Goal: Communication & Community: Answer question/provide support

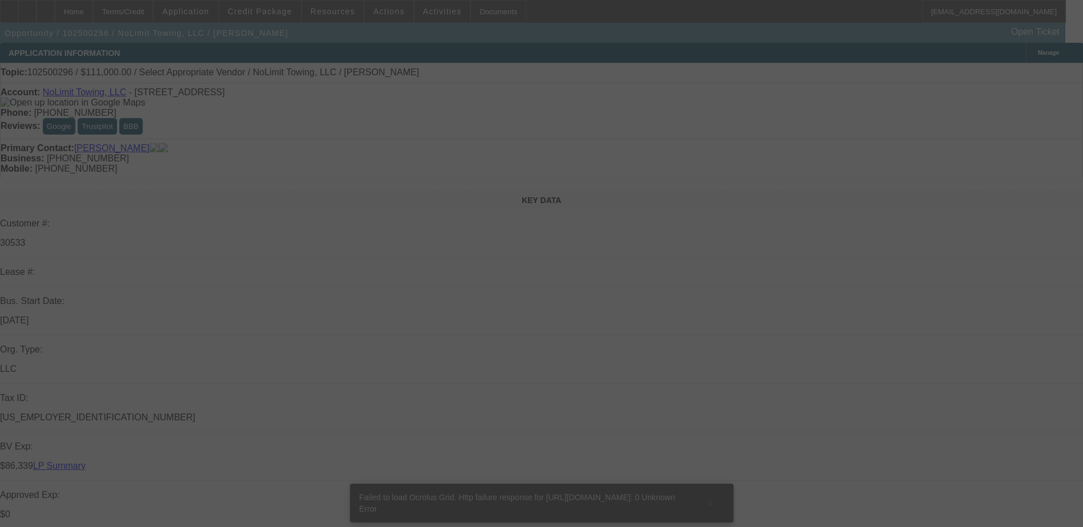
select select "0"
select select "2"
select select "0.1"
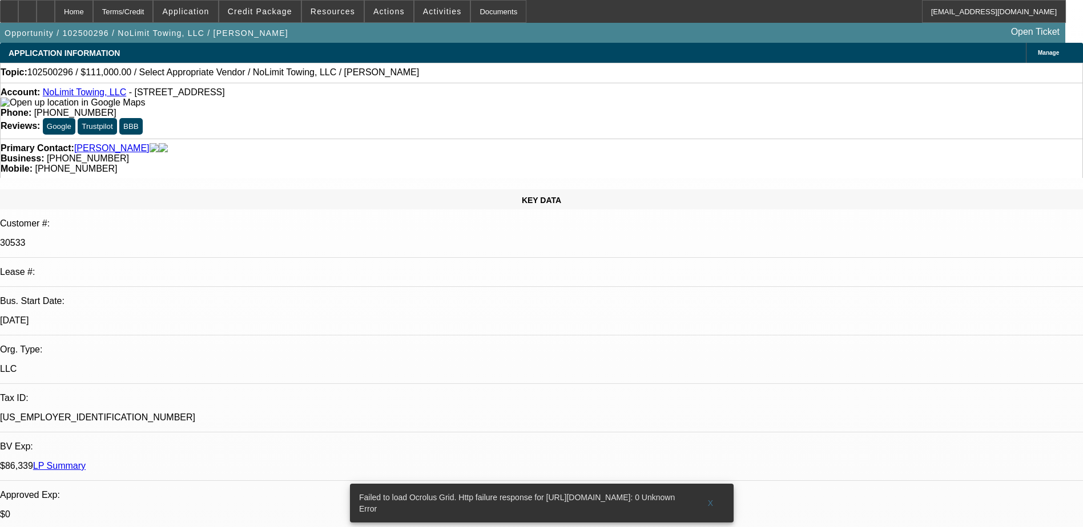
select select "1"
select select "2"
select select "4"
click at [708, 499] on span "X" at bounding box center [710, 503] width 6 height 9
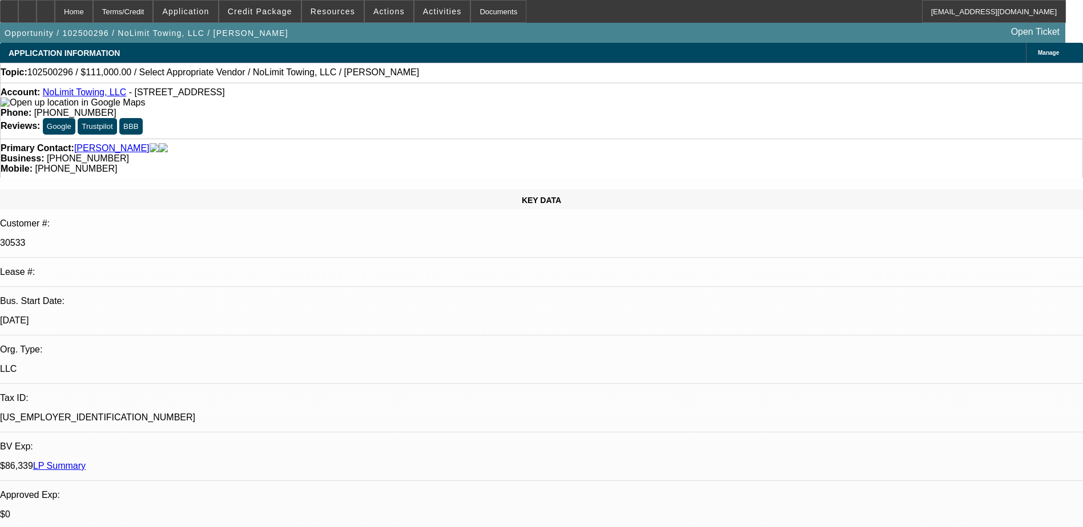
radio input "true"
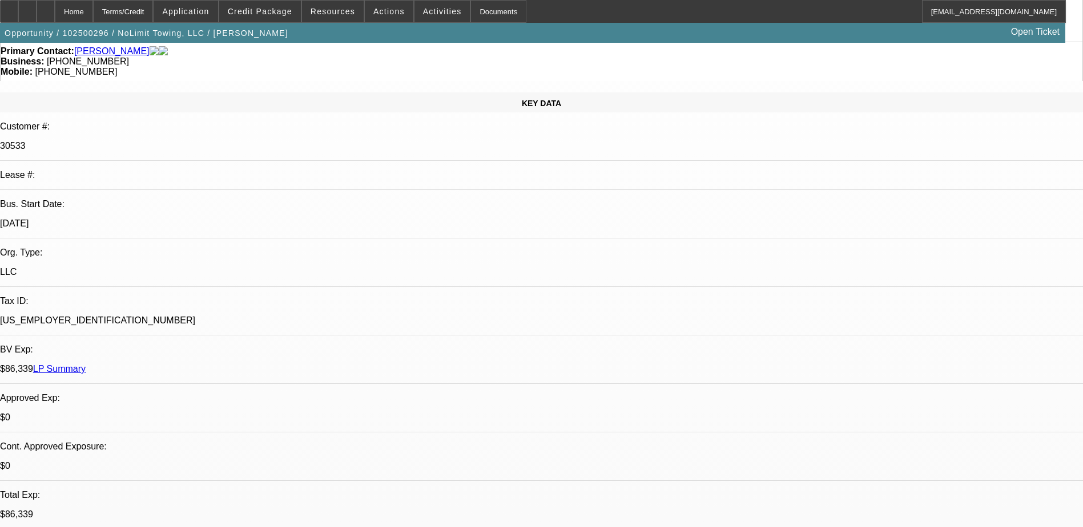
scroll to position [171, 0]
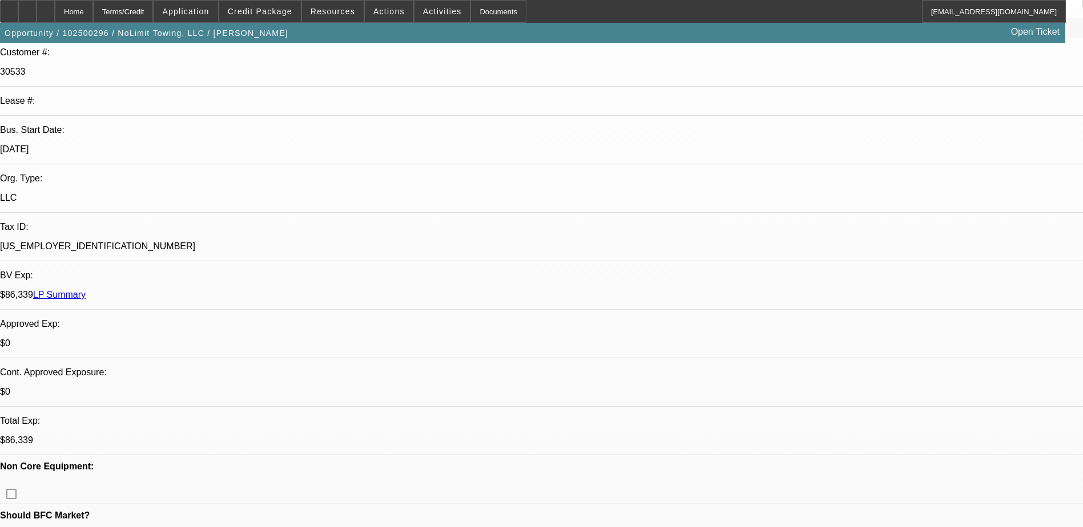
type textarea "01/02 ARE PAID OFF DEALS/03 SERVICE DEAL, GOOD PAYER ,23 PAYMENTS ARE MADE SO F…"
radio input "false"
radio input "true"
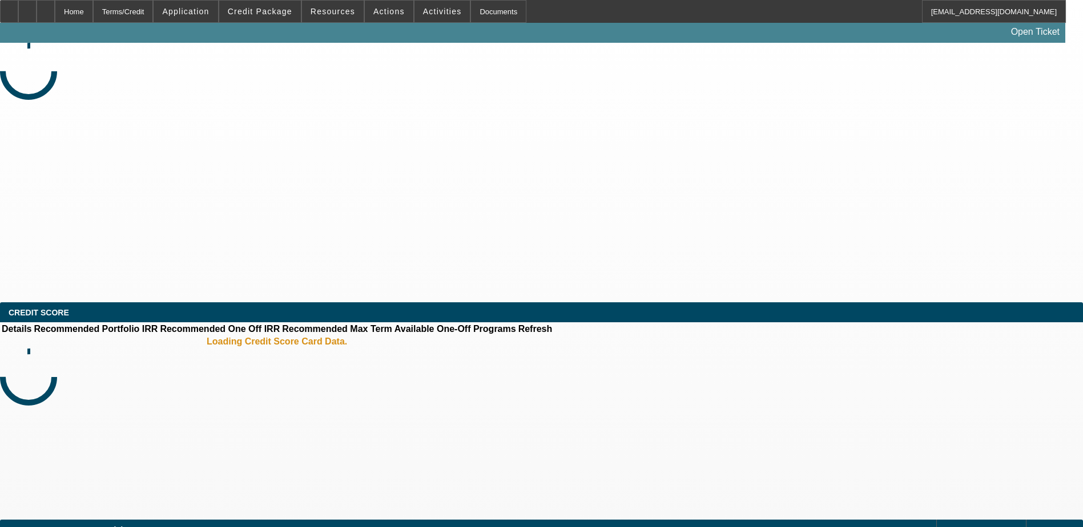
select select "0"
select select "2"
select select "0.1"
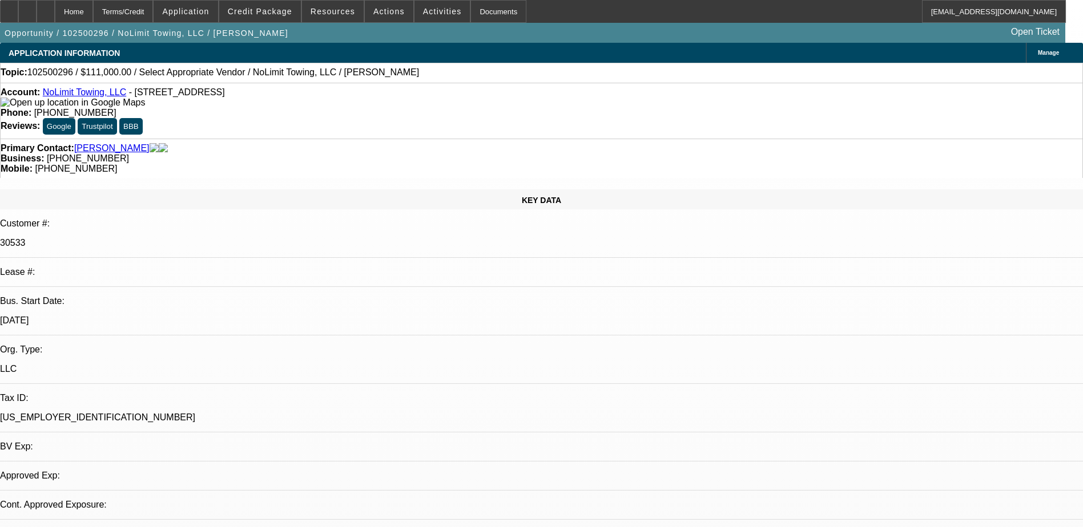
select select "1"
select select "2"
select select "4"
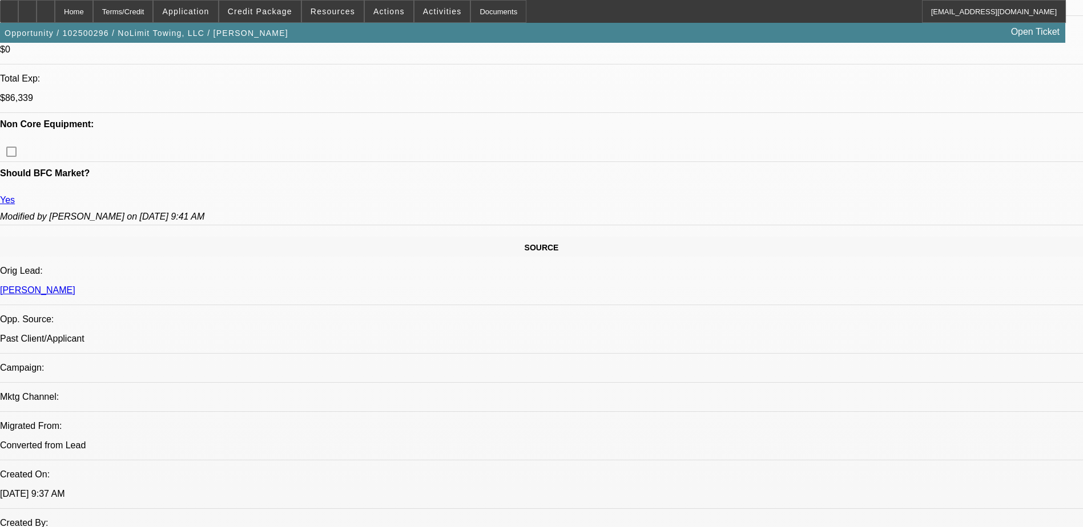
scroll to position [554, 0]
